Goal: Navigation & Orientation: Find specific page/section

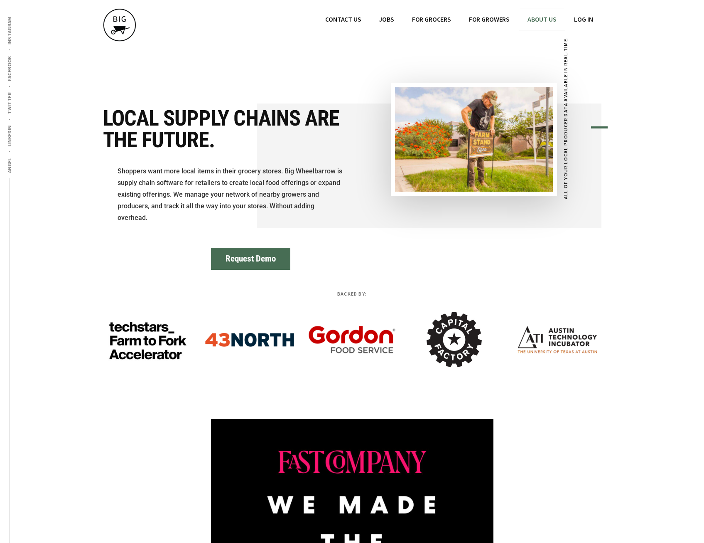
click at [552, 17] on span "ABOUT US" at bounding box center [542, 19] width 29 height 8
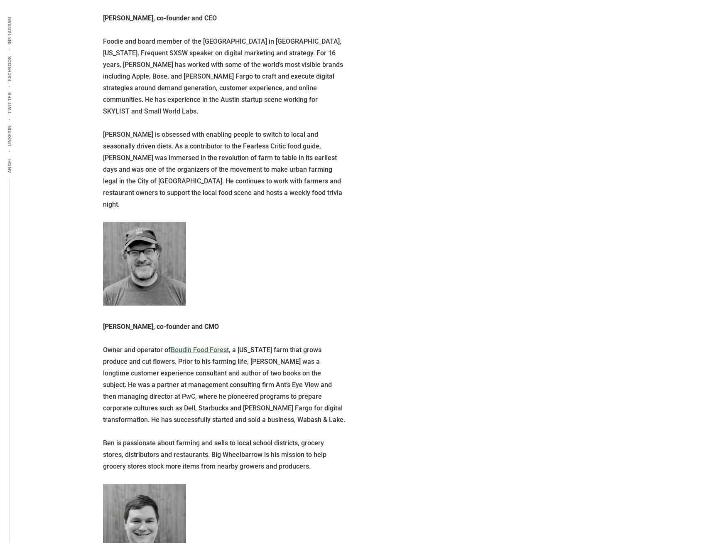
scroll to position [722, 0]
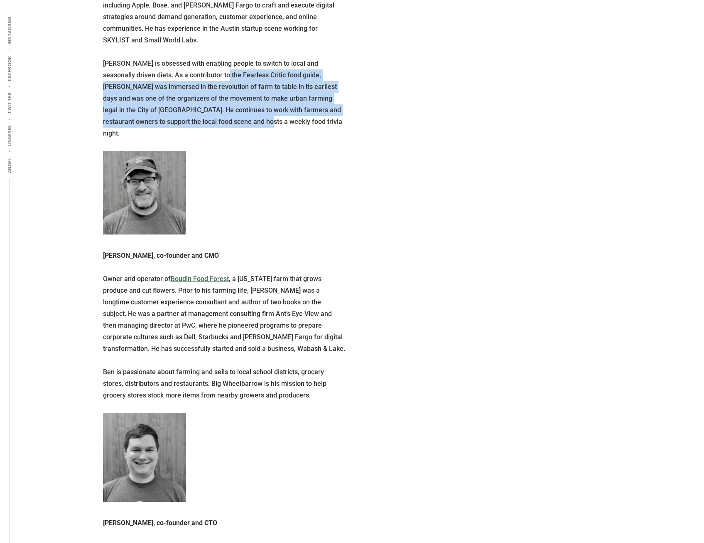
drag, startPoint x: 203, startPoint y: 58, endPoint x: 288, endPoint y: 115, distance: 101.9
click at [288, 115] on p "Sam is obsessed with enabling people to switch to local and seasonally driven d…" at bounding box center [224, 98] width 243 height 81
drag, startPoint x: 288, startPoint y: 115, endPoint x: 217, endPoint y: 110, distance: 71.2
click at [217, 110] on p "Sam is obsessed with enabling people to switch to local and seasonally driven d…" at bounding box center [224, 98] width 243 height 81
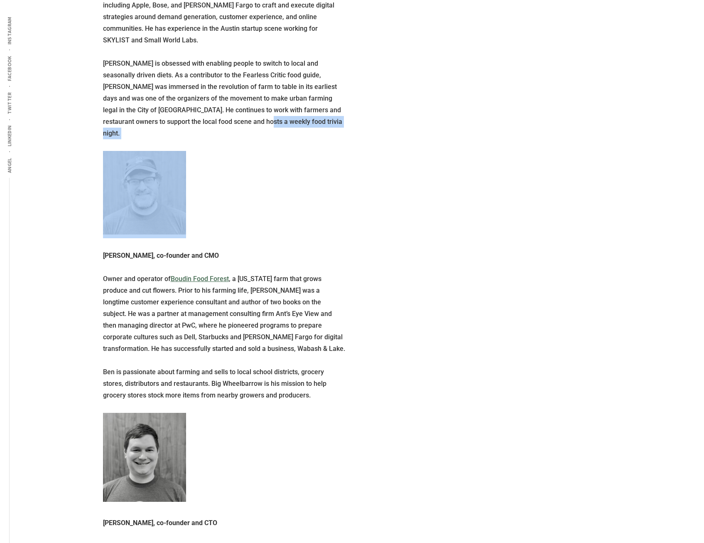
click at [217, 110] on p "Sam is obsessed with enabling people to switch to local and seasonally driven d…" at bounding box center [224, 98] width 243 height 81
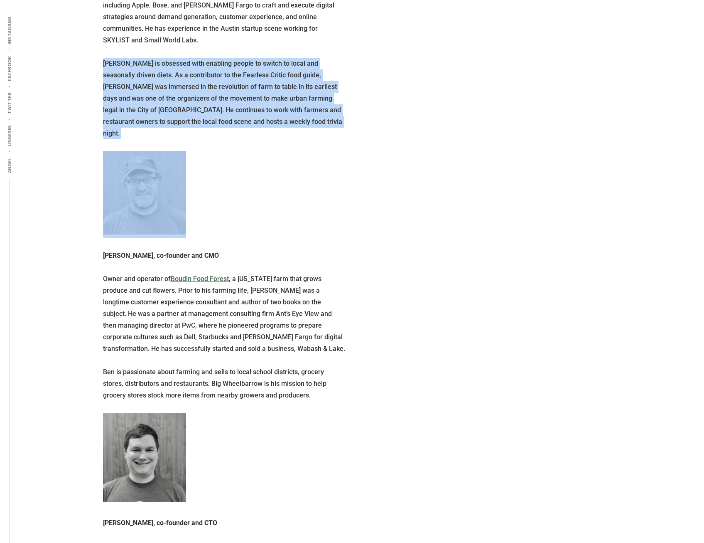
click at [217, 110] on p "Sam is obsessed with enabling people to switch to local and seasonally driven d…" at bounding box center [224, 98] width 243 height 81
click at [193, 110] on p "Sam is obsessed with enabling people to switch to local and seasonally driven d…" at bounding box center [224, 98] width 243 height 81
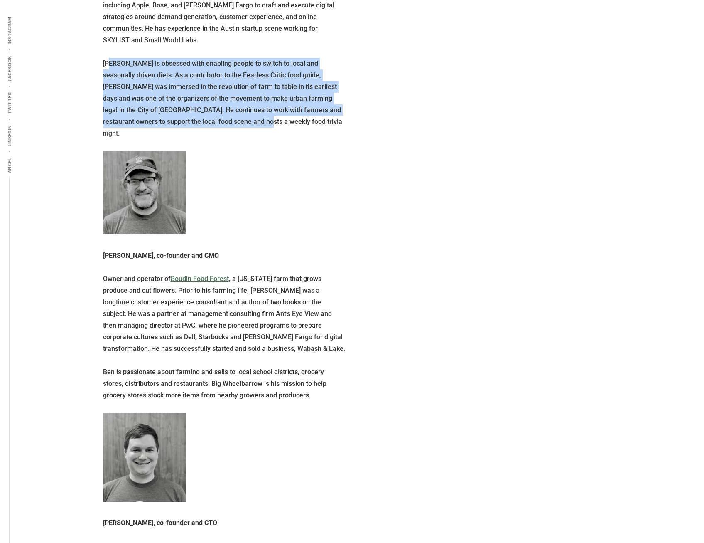
drag, startPoint x: 233, startPoint y: 104, endPoint x: 111, endPoint y: 54, distance: 131.8
click at [111, 58] on p "Sam is obsessed with enabling people to switch to local and seasonally driven d…" at bounding box center [224, 98] width 243 height 81
drag, startPoint x: 111, startPoint y: 54, endPoint x: 208, endPoint y: 84, distance: 102.0
click at [208, 84] on p "Sam is obsessed with enabling people to switch to local and seasonally driven d…" at bounding box center [224, 98] width 243 height 81
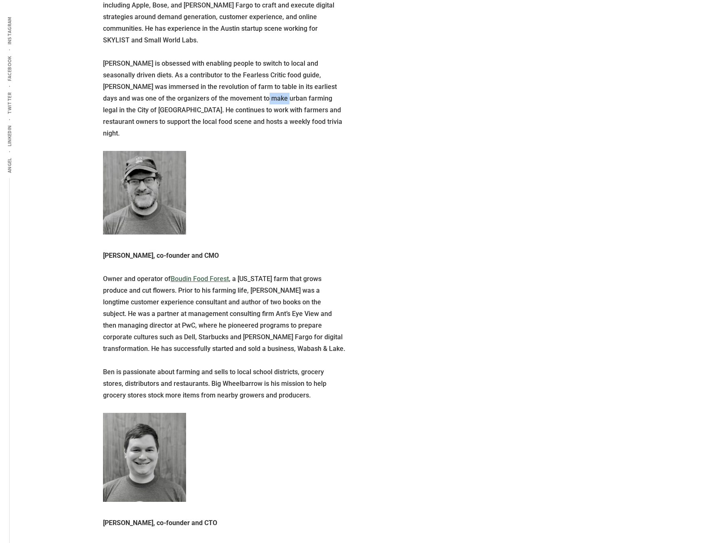
click at [208, 84] on p "Sam is obsessed with enabling people to switch to local and seasonally driven d…" at bounding box center [224, 98] width 243 height 81
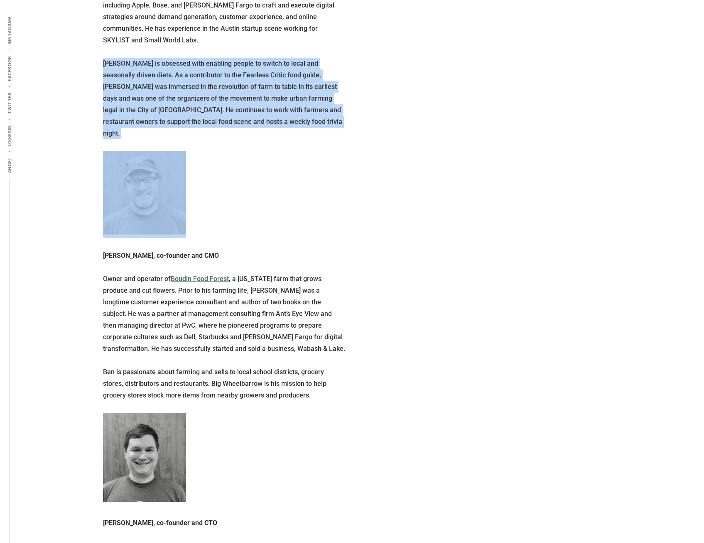
click at [208, 84] on p "Sam is obsessed with enabling people to switch to local and seasonally driven d…" at bounding box center [224, 98] width 243 height 81
drag, startPoint x: 208, startPoint y: 84, endPoint x: 231, endPoint y: 85, distance: 22.9
click at [231, 85] on p "Sam is obsessed with enabling people to switch to local and seasonally driven d…" at bounding box center [224, 98] width 243 height 81
